Goal: Information Seeking & Learning: Learn about a topic

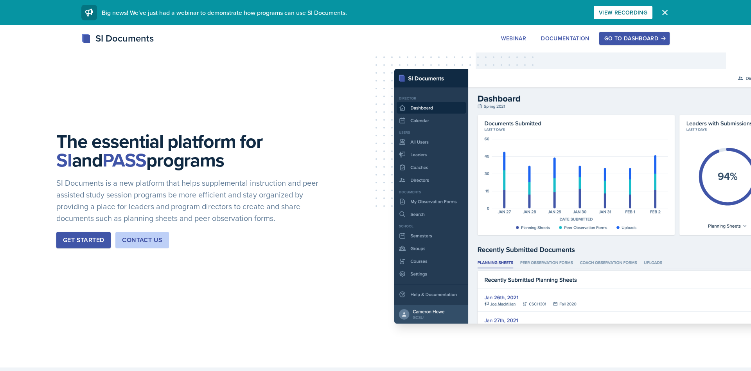
click at [621, 38] on div "Go to Dashboard" at bounding box center [635, 38] width 60 height 6
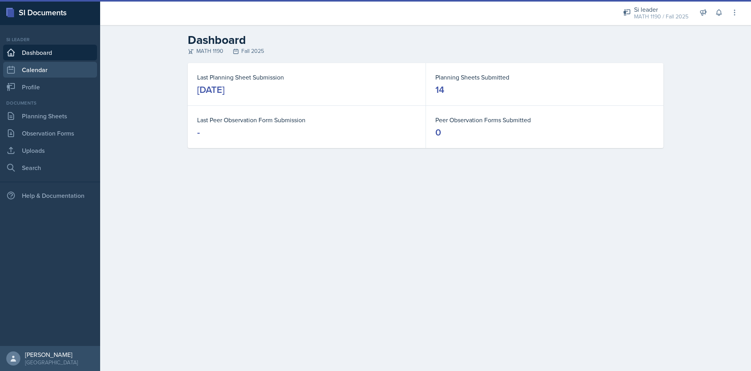
click at [21, 70] on link "Calendar" at bounding box center [50, 70] width 94 height 16
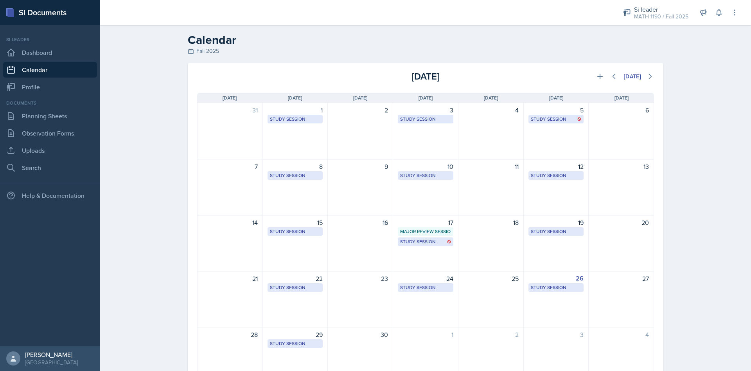
click at [662, 25] on header "Calendar Fall 2025" at bounding box center [425, 44] width 651 height 38
click at [665, 18] on div "MATH 1190 / Fall 2025" at bounding box center [661, 17] width 54 height 8
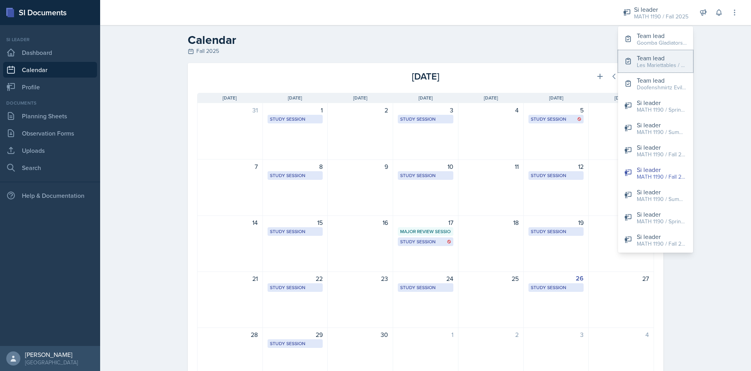
click at [666, 70] on button "Team lead Les Mariettables / Fall 2025" at bounding box center [655, 61] width 75 height 22
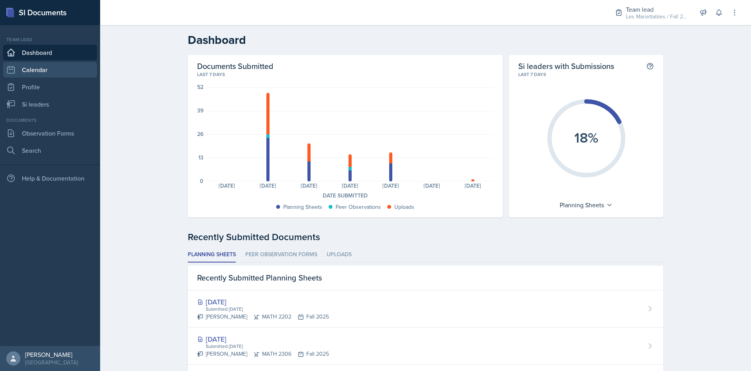
click at [41, 68] on link "Calendar" at bounding box center [50, 70] width 94 height 16
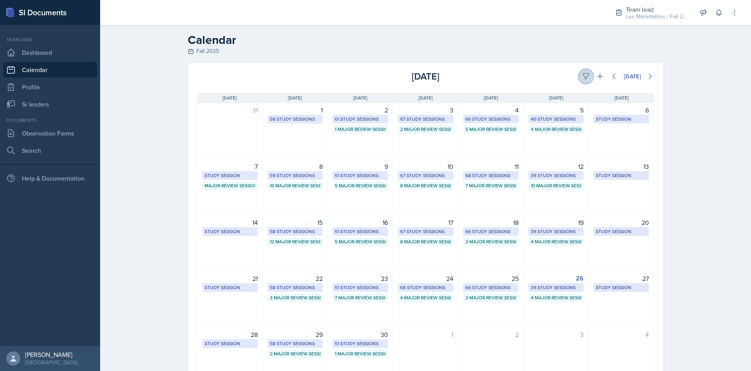
click at [584, 78] on icon at bounding box center [586, 77] width 6 height 6
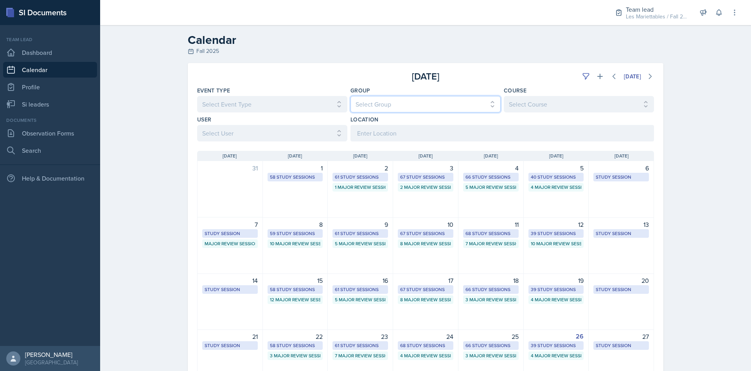
click at [351, 96] on select "Select Group All Demon SI of Fleet Street Les Mariettables Lion King Mamma SI/L…" at bounding box center [426, 104] width 150 height 16
select select "06a1a81c-2636-47b9-86df-4ce809ccfa8f"
click option "Les Mariettables" at bounding box center [0, 0] width 0 height 0
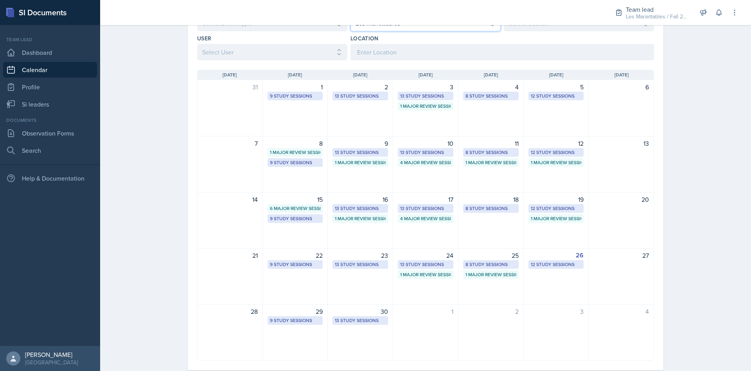
scroll to position [99, 0]
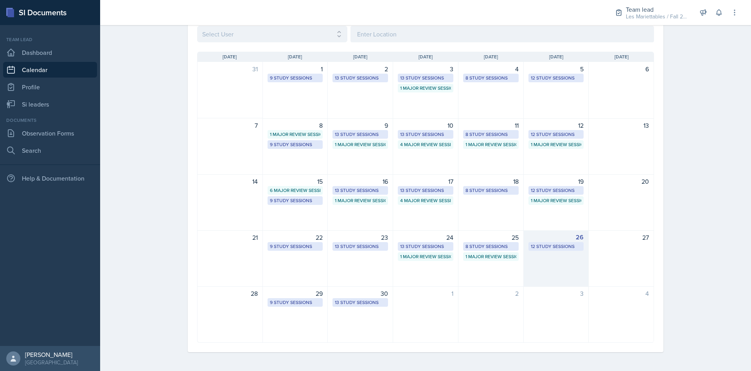
click at [553, 248] on div "12 Study Sessions" at bounding box center [556, 246] width 51 height 7
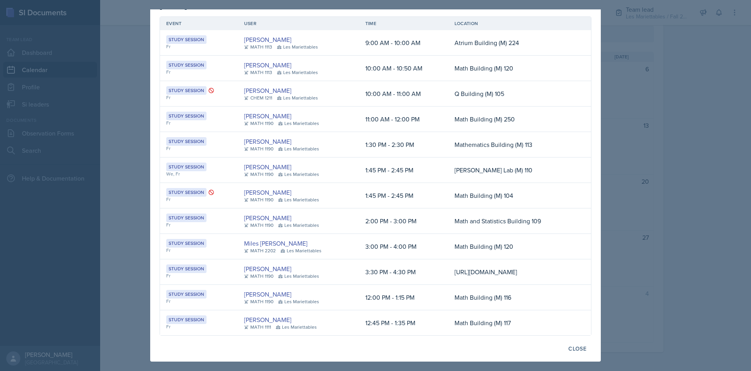
scroll to position [0, 0]
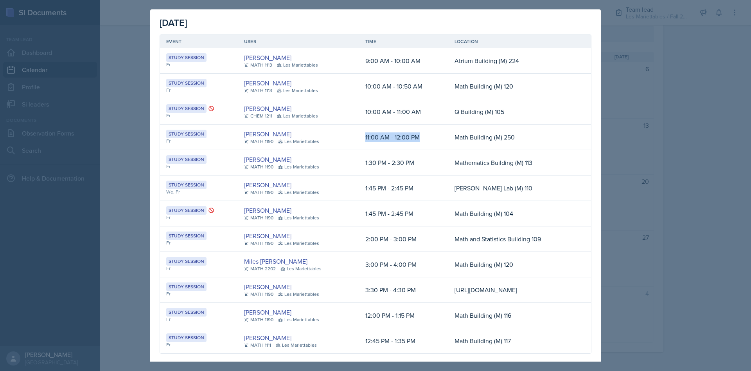
drag, startPoint x: 319, startPoint y: 138, endPoint x: 383, endPoint y: 136, distance: 63.4
click at [383, 136] on td "11:00 AM - 12:00 PM" at bounding box center [403, 136] width 89 height 25
click at [359, 136] on td "11:00 AM - 12:00 PM" at bounding box center [403, 136] width 89 height 25
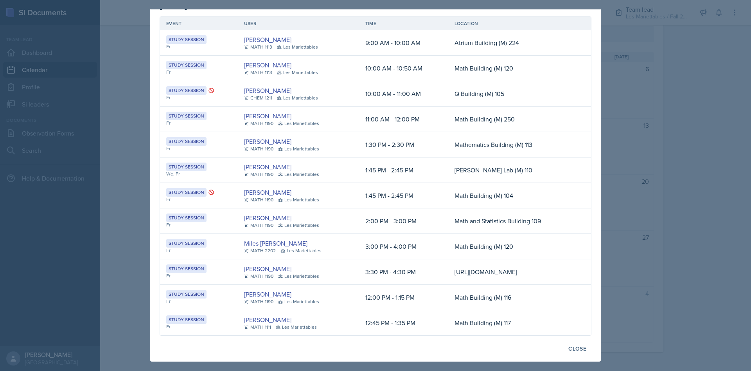
click at [673, 201] on div at bounding box center [375, 185] width 751 height 371
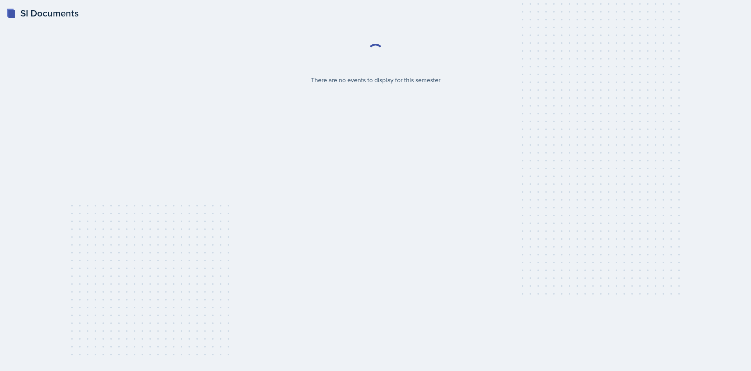
select select "2bed604d-1099-4043-b1bc-2365e8740244"
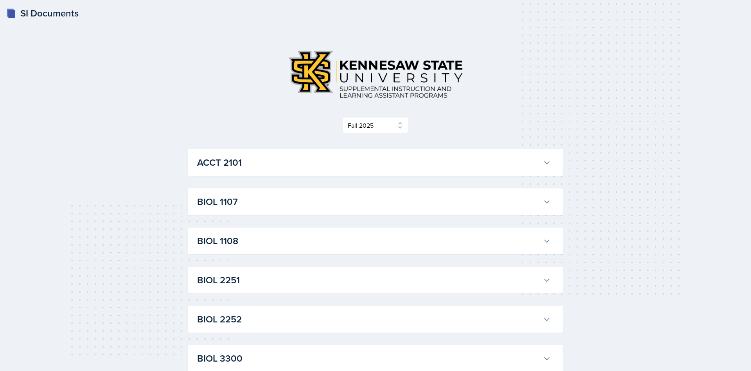
click at [288, 156] on h3 "ACCT 2101" at bounding box center [368, 162] width 343 height 14
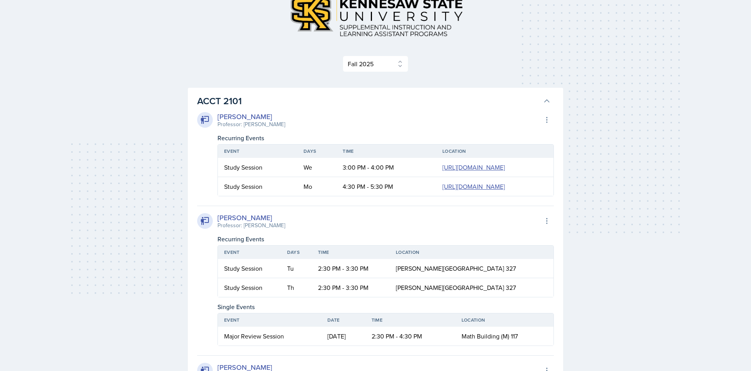
scroll to position [80, 0]
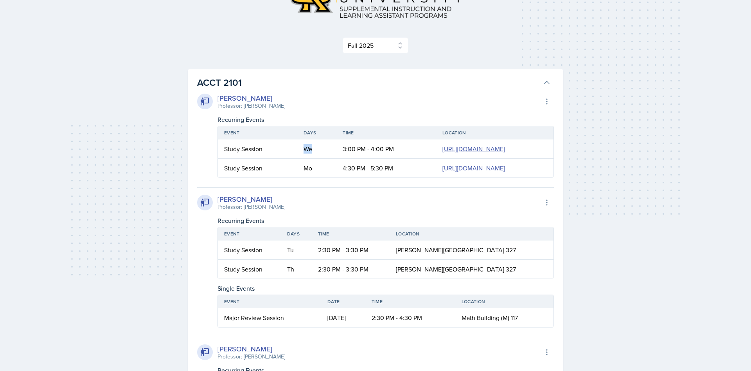
drag, startPoint x: 257, startPoint y: 163, endPoint x: 270, endPoint y: 164, distance: 13.7
click at [297, 158] on td "We" at bounding box center [316, 148] width 39 height 19
drag, startPoint x: 257, startPoint y: 208, endPoint x: 269, endPoint y: 213, distance: 13.3
click at [297, 177] on td "Mo" at bounding box center [316, 167] width 39 height 19
drag, startPoint x: 293, startPoint y: 307, endPoint x: 304, endPoint y: 309, distance: 10.4
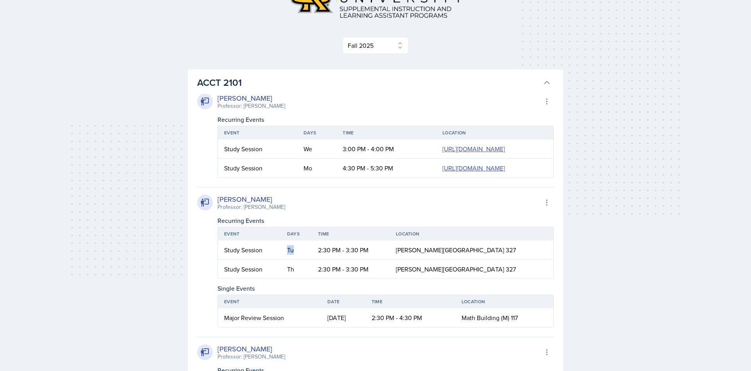
click at [304, 259] on td "Tu" at bounding box center [296, 249] width 31 height 19
drag, startPoint x: 297, startPoint y: 326, endPoint x: 318, endPoint y: 326, distance: 21.1
click at [312, 278] on td "Th" at bounding box center [296, 268] width 31 height 19
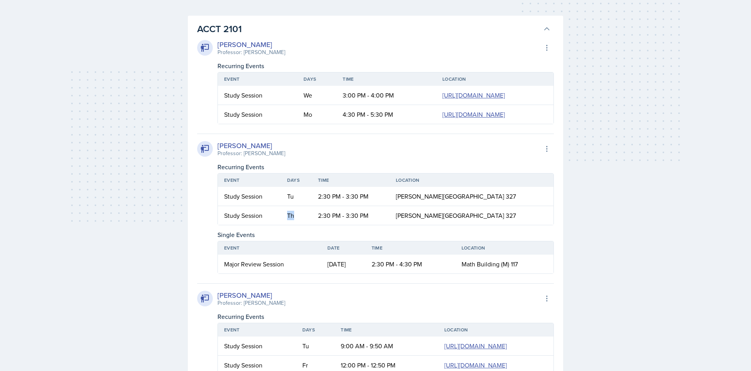
scroll to position [120, 0]
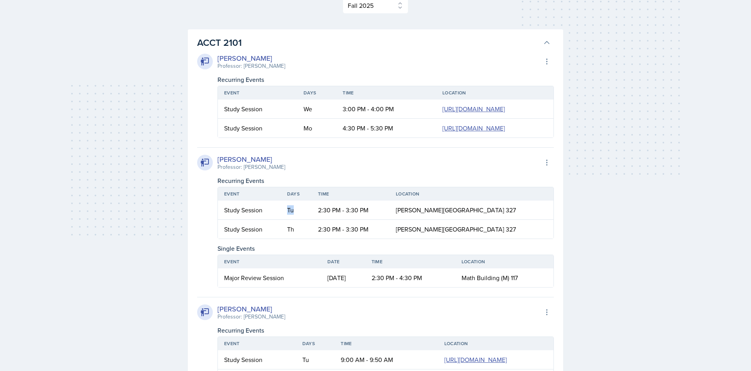
drag, startPoint x: 305, startPoint y: 269, endPoint x: 307, endPoint y: 277, distance: 8.8
click at [310, 220] on td "Tu" at bounding box center [296, 209] width 31 height 19
drag, startPoint x: 296, startPoint y: 282, endPoint x: 319, endPoint y: 288, distance: 23.8
click at [312, 238] on td "Th" at bounding box center [296, 229] width 31 height 19
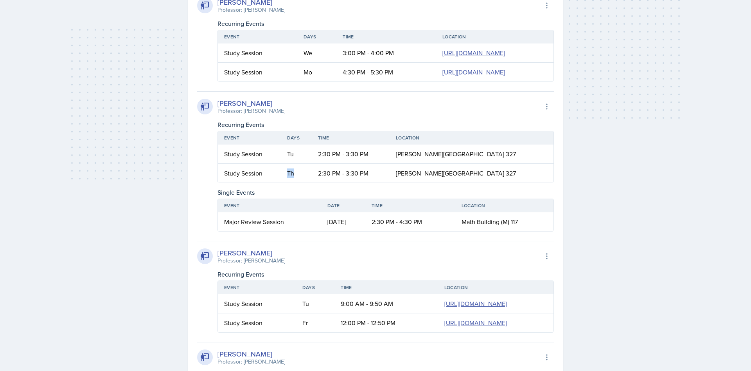
scroll to position [319, 0]
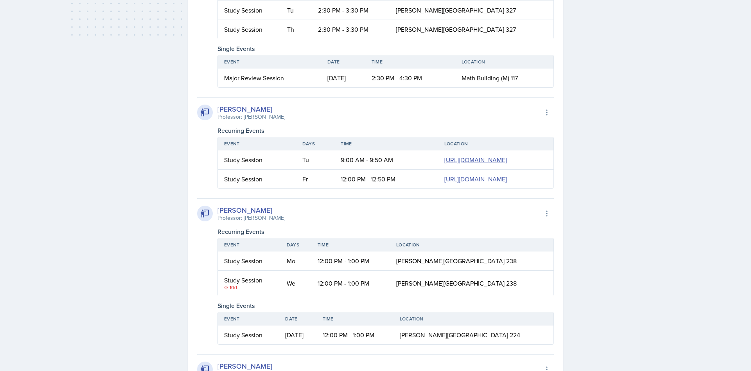
drag, startPoint x: 266, startPoint y: 232, endPoint x: 273, endPoint y: 248, distance: 17.4
click at [278, 169] on tr "Study Session Tu 9:00 AM - 9:50 AM https://teams.microsoft.com/l/meetup-join/19…" at bounding box center [386, 159] width 336 height 19
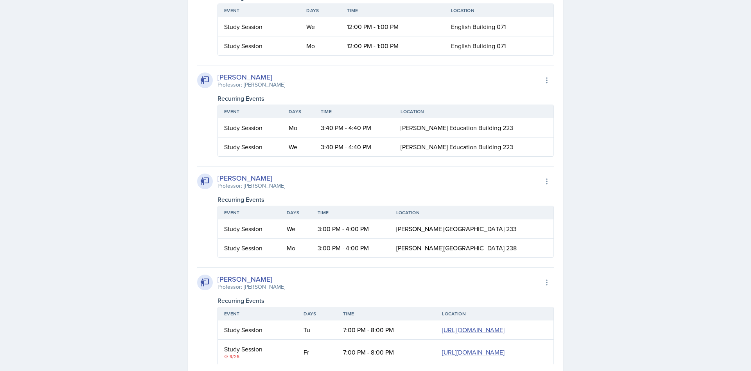
scroll to position [918, 0]
drag, startPoint x: 318, startPoint y: 193, endPoint x: 308, endPoint y: 212, distance: 21.9
click at [320, 36] on tr "Study Session We 12:00 PM - 1:00 PM English Building 071" at bounding box center [386, 25] width 336 height 19
drag, startPoint x: 314, startPoint y: 210, endPoint x: 335, endPoint y: 205, distance: 21.7
click at [335, 54] on td "Mo" at bounding box center [320, 45] width 41 height 19
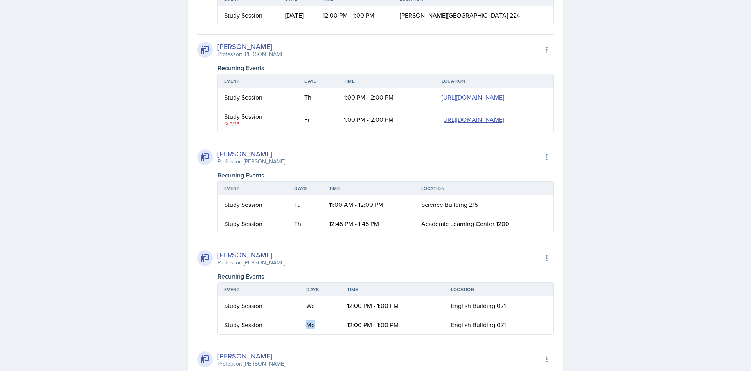
scroll to position [599, 0]
